Goal: Task Accomplishment & Management: Manage account settings

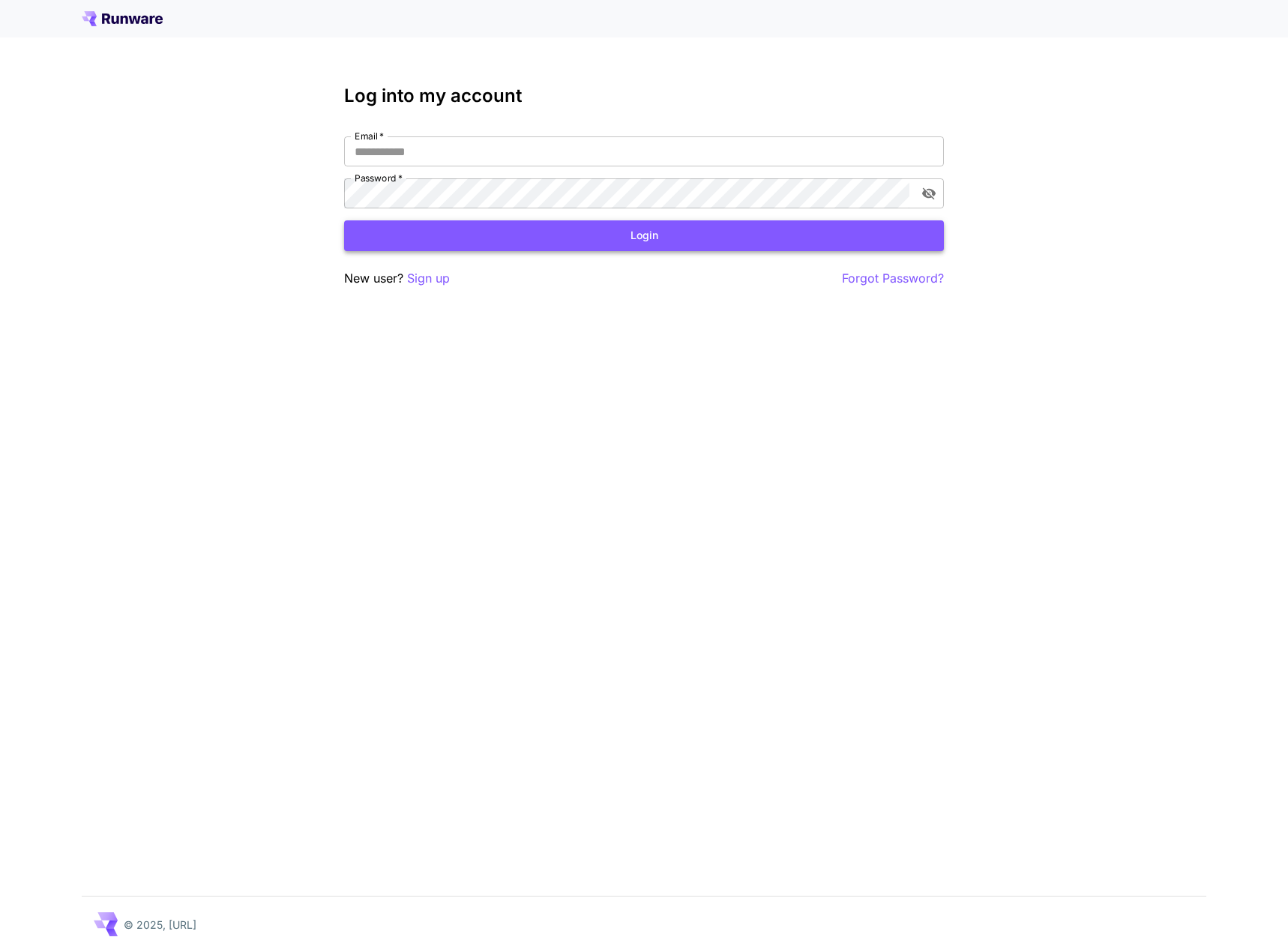
type input "**********"
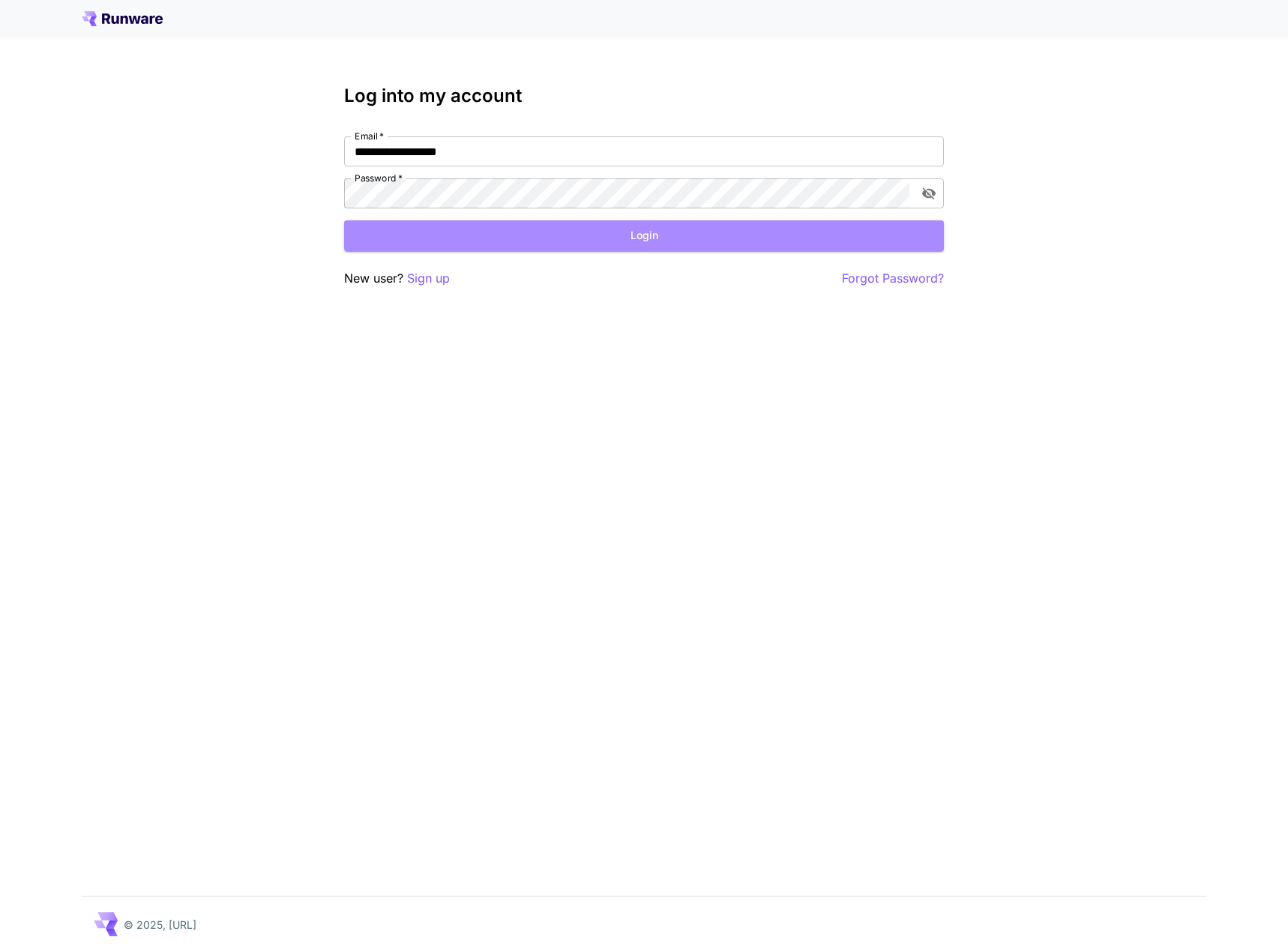
click at [632, 236] on button "Login" at bounding box center [644, 235] width 599 height 31
